Goal: Task Accomplishment & Management: Manage account settings

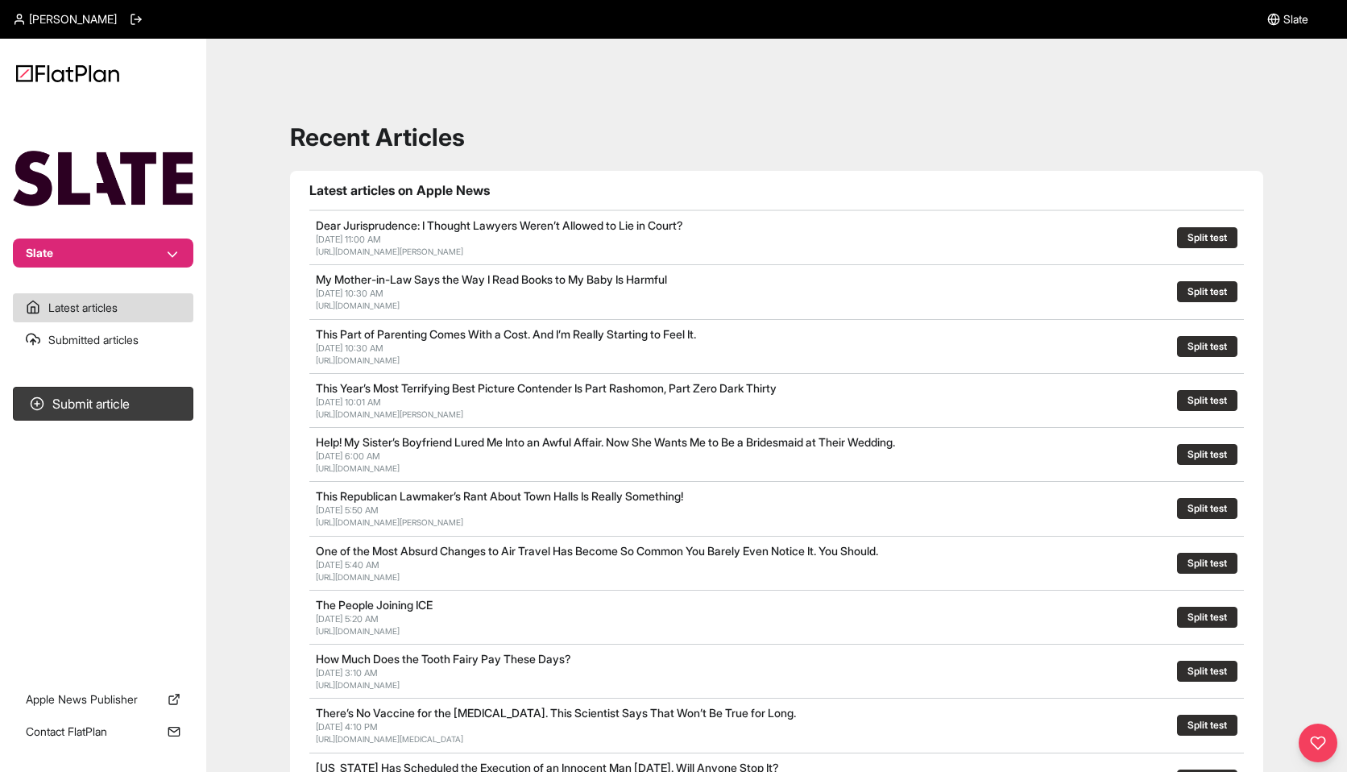
click at [26, 23] on link "[PERSON_NAME]" at bounding box center [65, 19] width 104 height 16
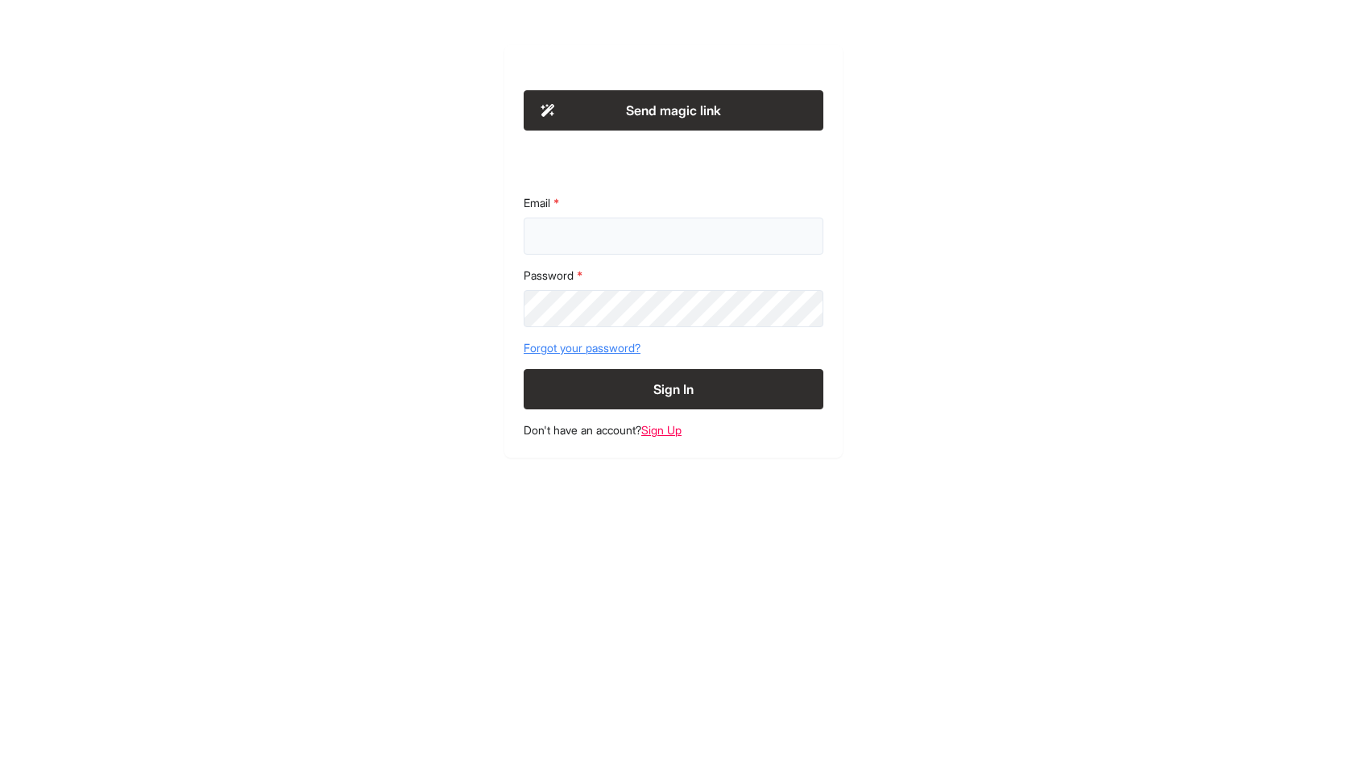
click at [548, 244] on input "Email" at bounding box center [674, 236] width 300 height 37
type input "**********"
click at [524, 369] on button "Sign In" at bounding box center [674, 389] width 300 height 40
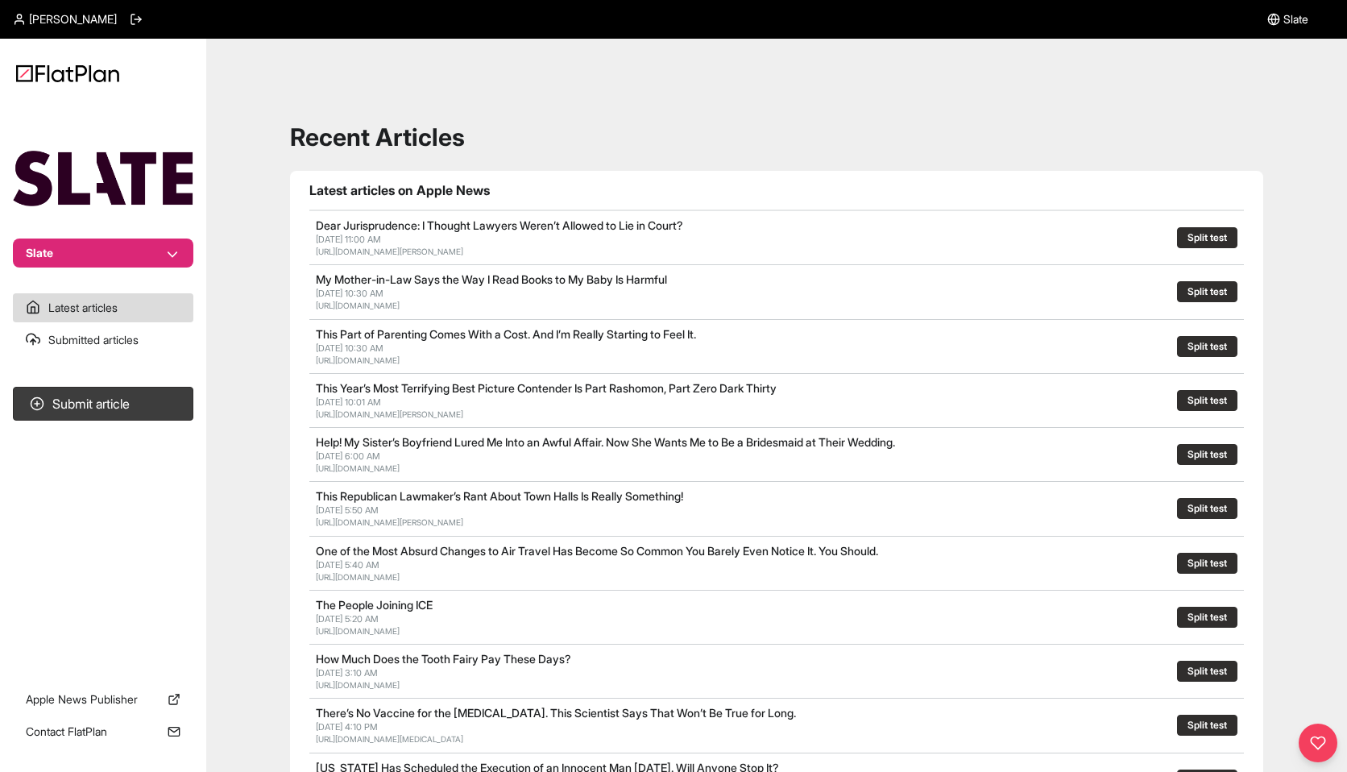
click at [64, 22] on span "[PERSON_NAME]" at bounding box center [73, 19] width 88 height 16
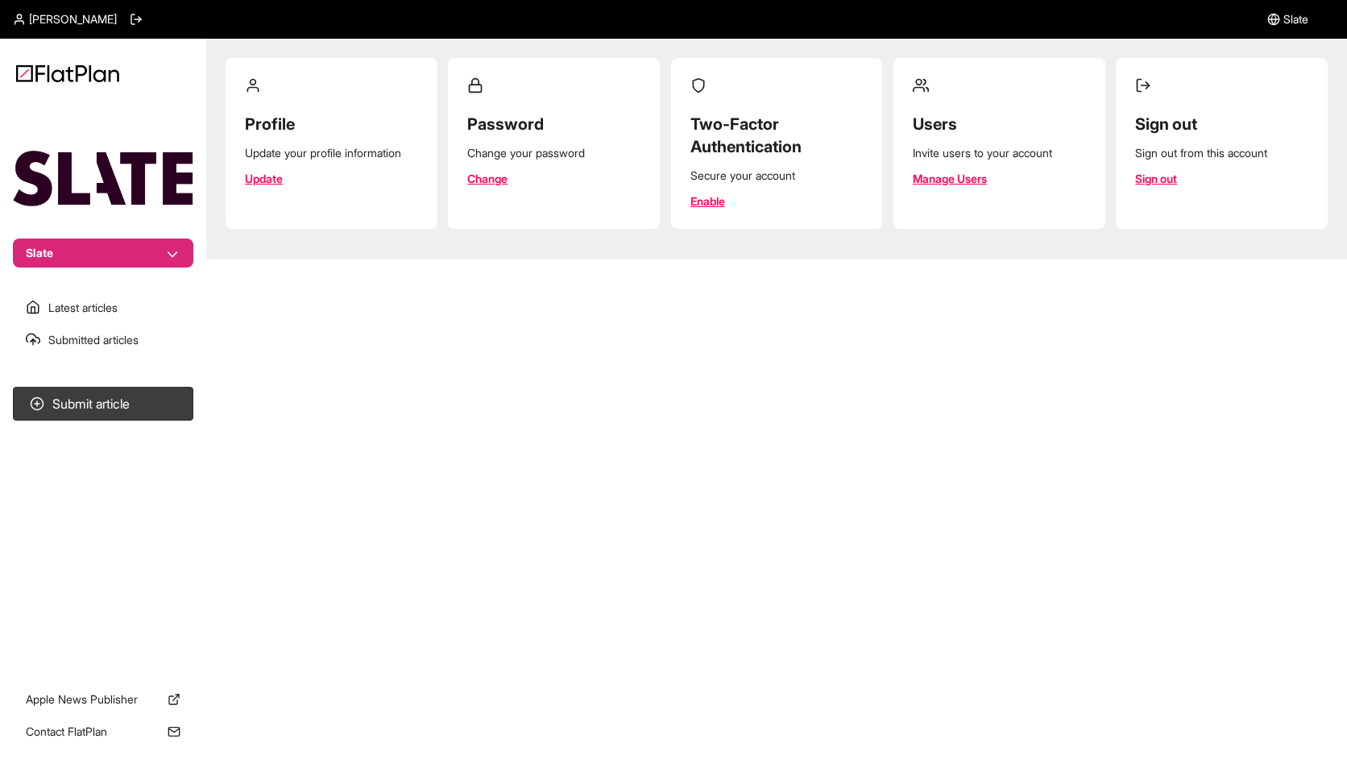
click at [927, 175] on link "Manage Users" at bounding box center [950, 179] width 74 height 16
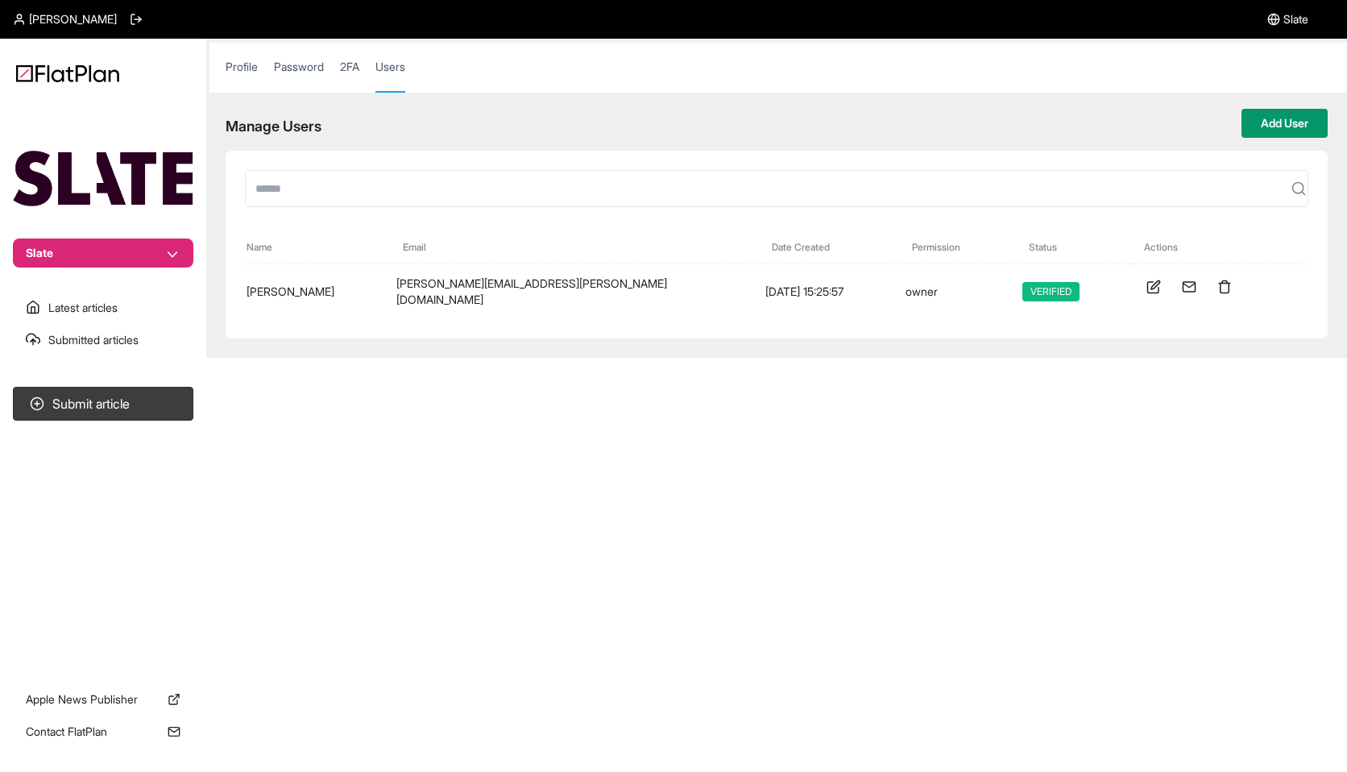
click at [1278, 125] on button "Add User" at bounding box center [1285, 123] width 86 height 29
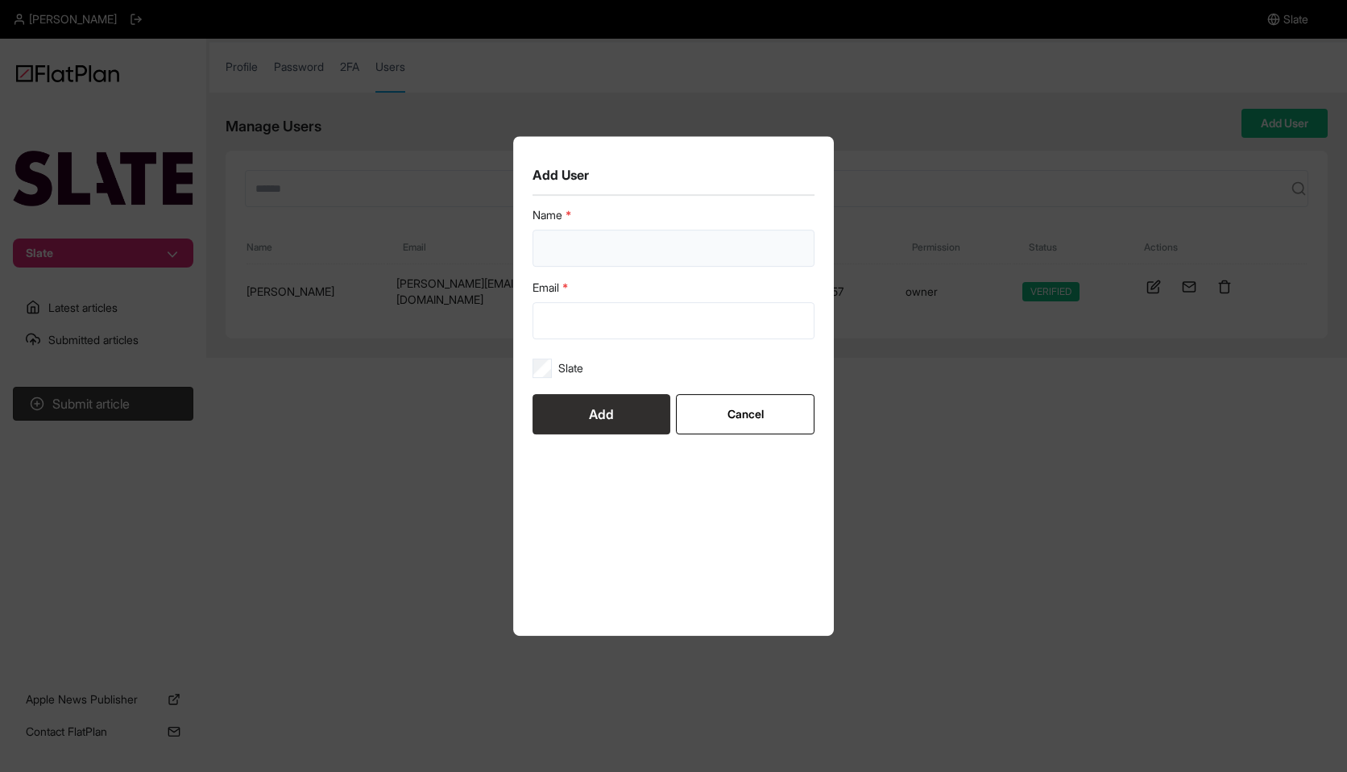
click at [628, 247] on input "text" at bounding box center [674, 248] width 282 height 37
type input "**********"
click at [608, 356] on fieldset "Slate" at bounding box center [674, 373] width 282 height 42
click at [608, 417] on button "Add" at bounding box center [602, 414] width 138 height 40
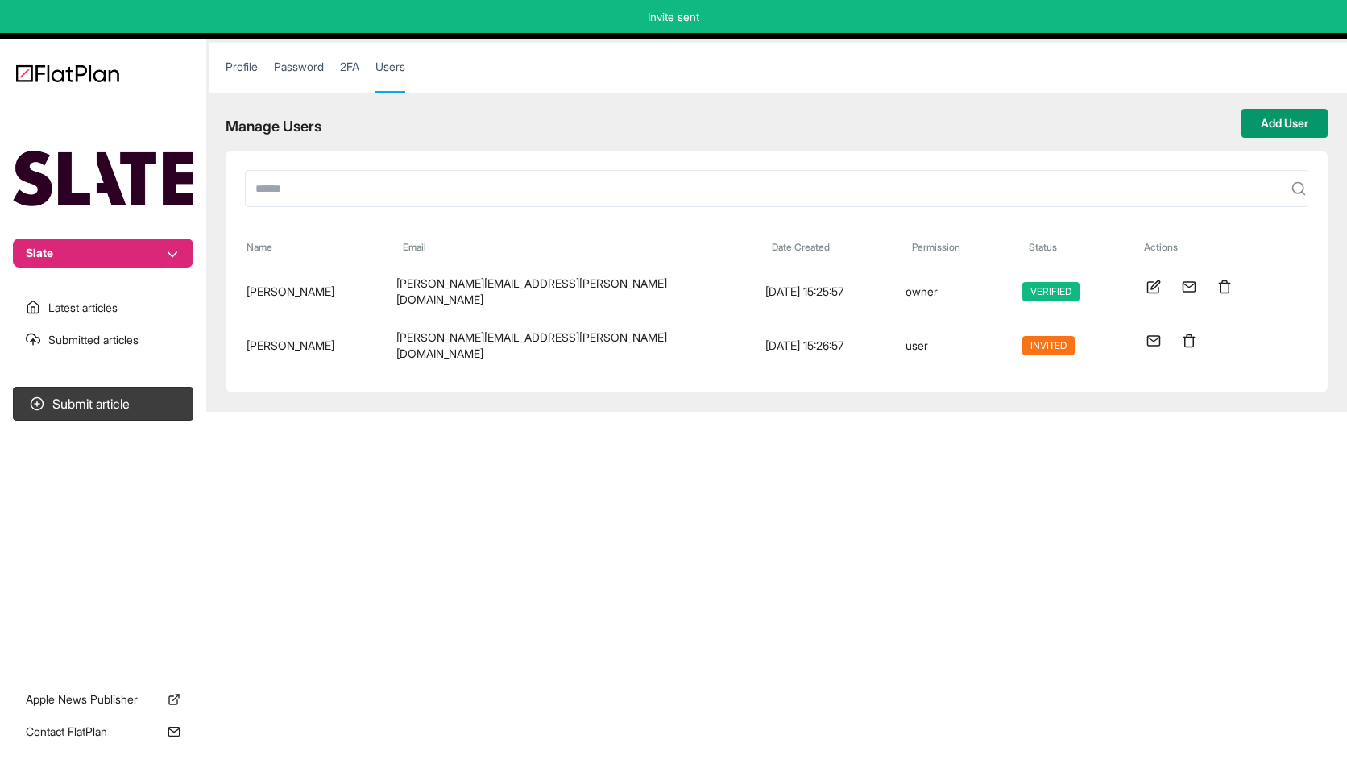
click at [1276, 130] on button "Add User" at bounding box center [1285, 123] width 86 height 29
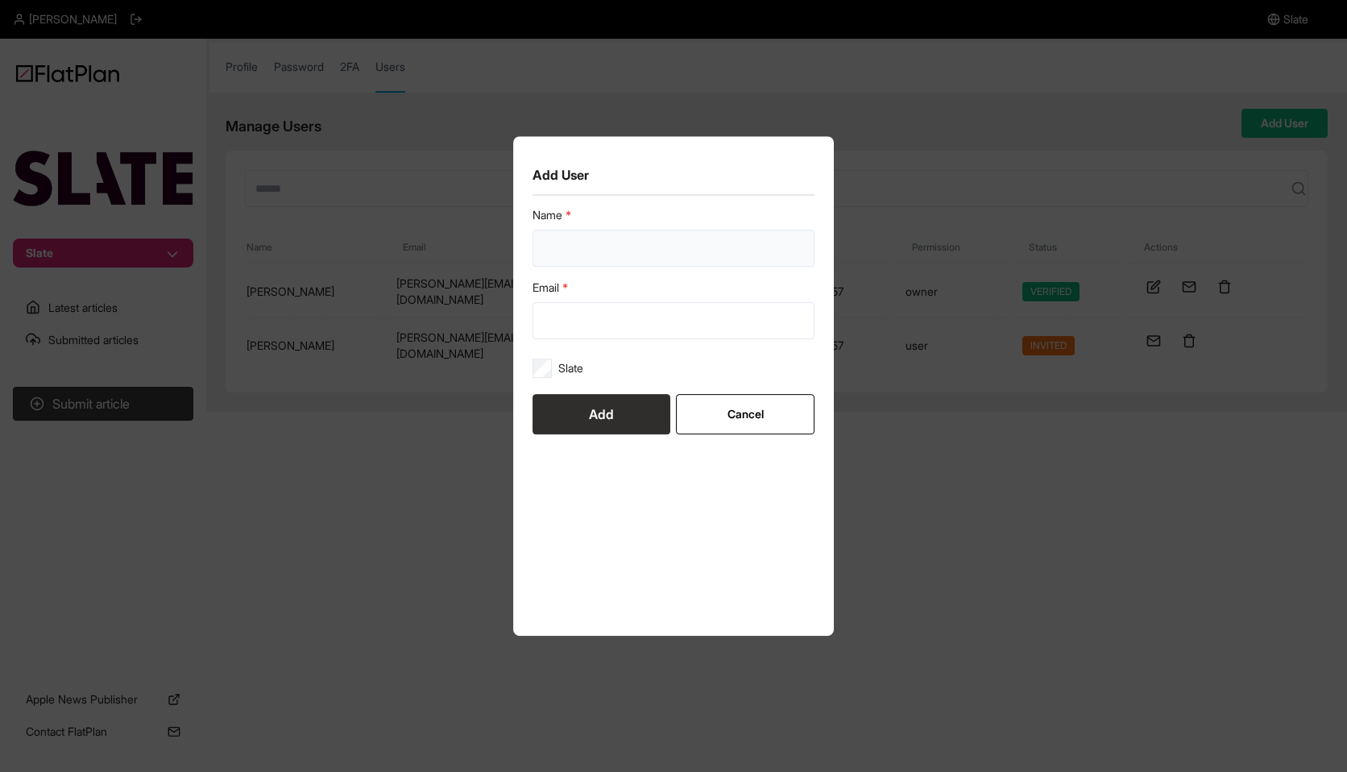
click at [667, 253] on input "text" at bounding box center [674, 248] width 282 height 37
type input "**********"
click at [570, 375] on label "Slate" at bounding box center [570, 368] width 25 height 16
click at [578, 408] on button "Add" at bounding box center [602, 414] width 138 height 40
